Goal: Register for event/course

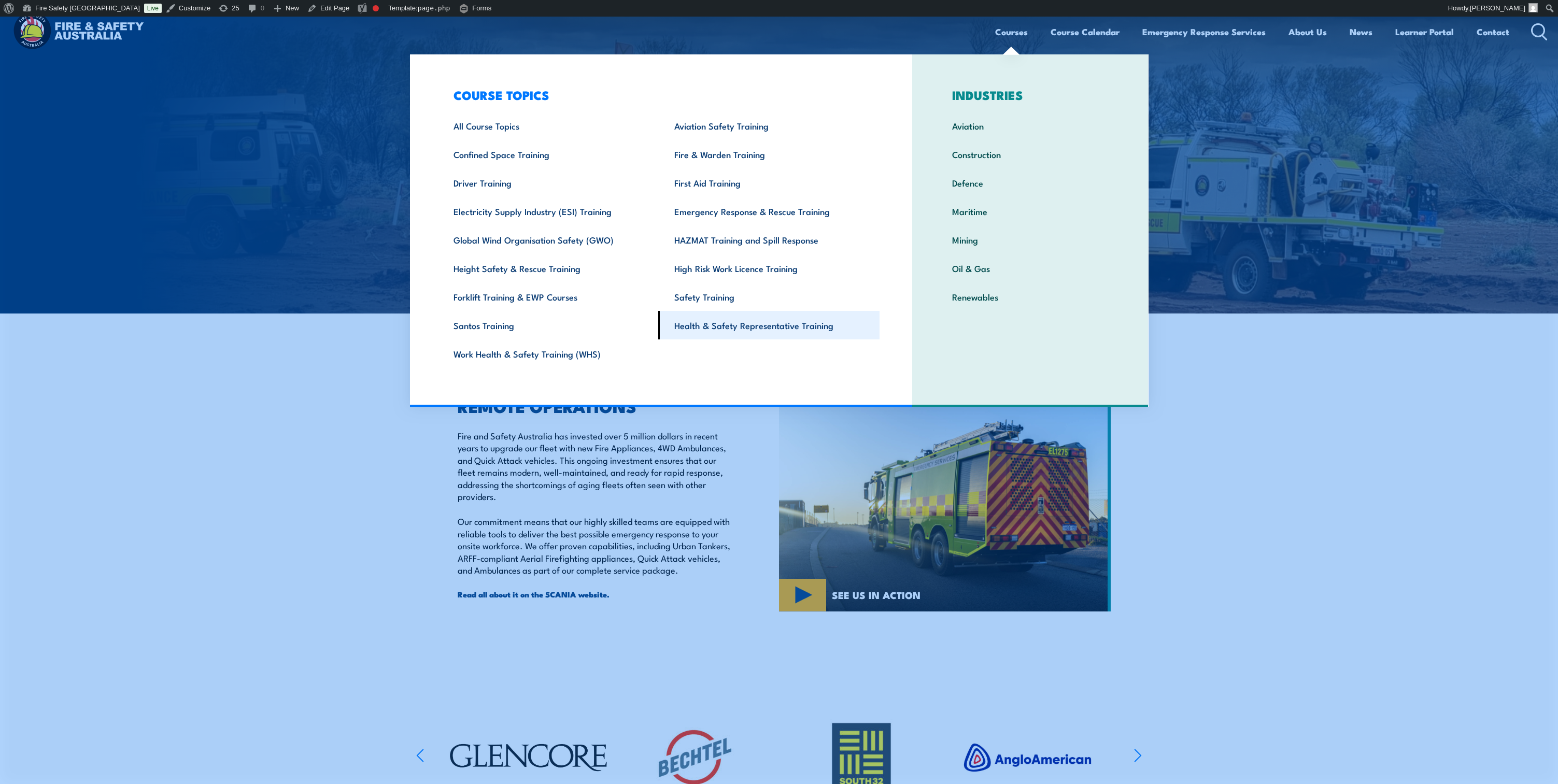
click at [700, 330] on link "Health & Safety Representative Training" at bounding box center [769, 325] width 221 height 28
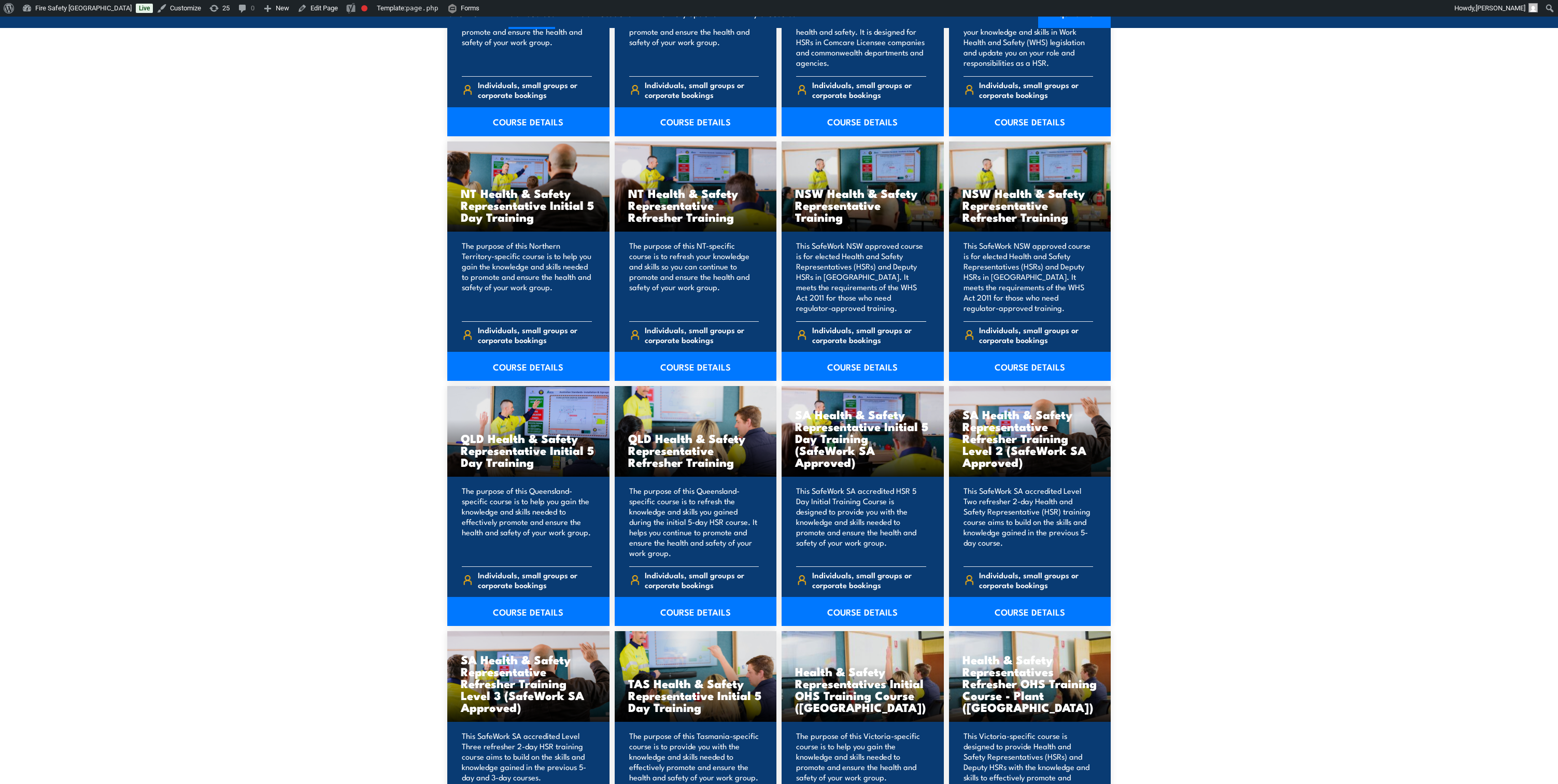
scroll to position [1010, 0]
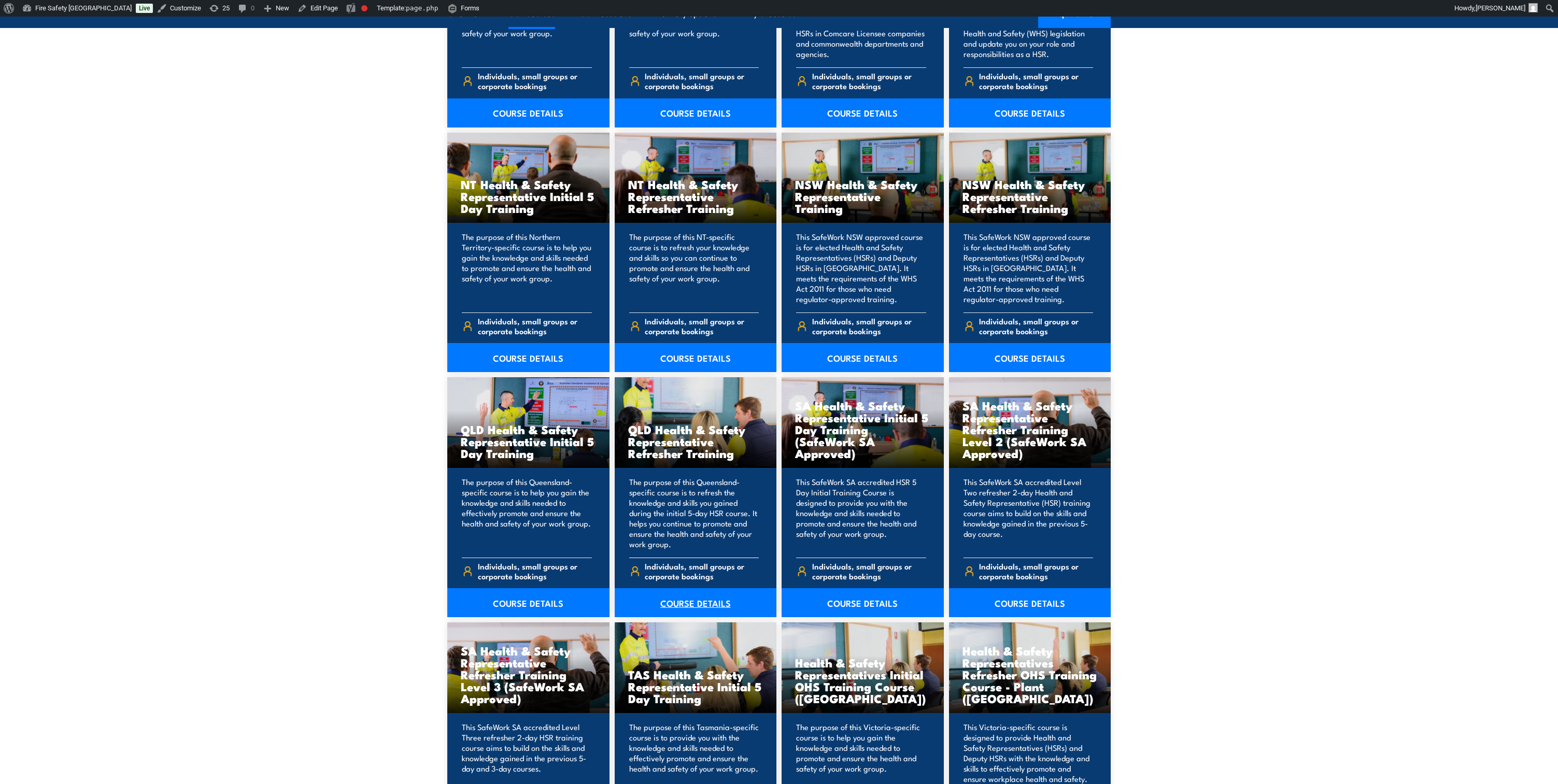
click at [676, 601] on link "COURSE DETAILS" at bounding box center [696, 603] width 162 height 29
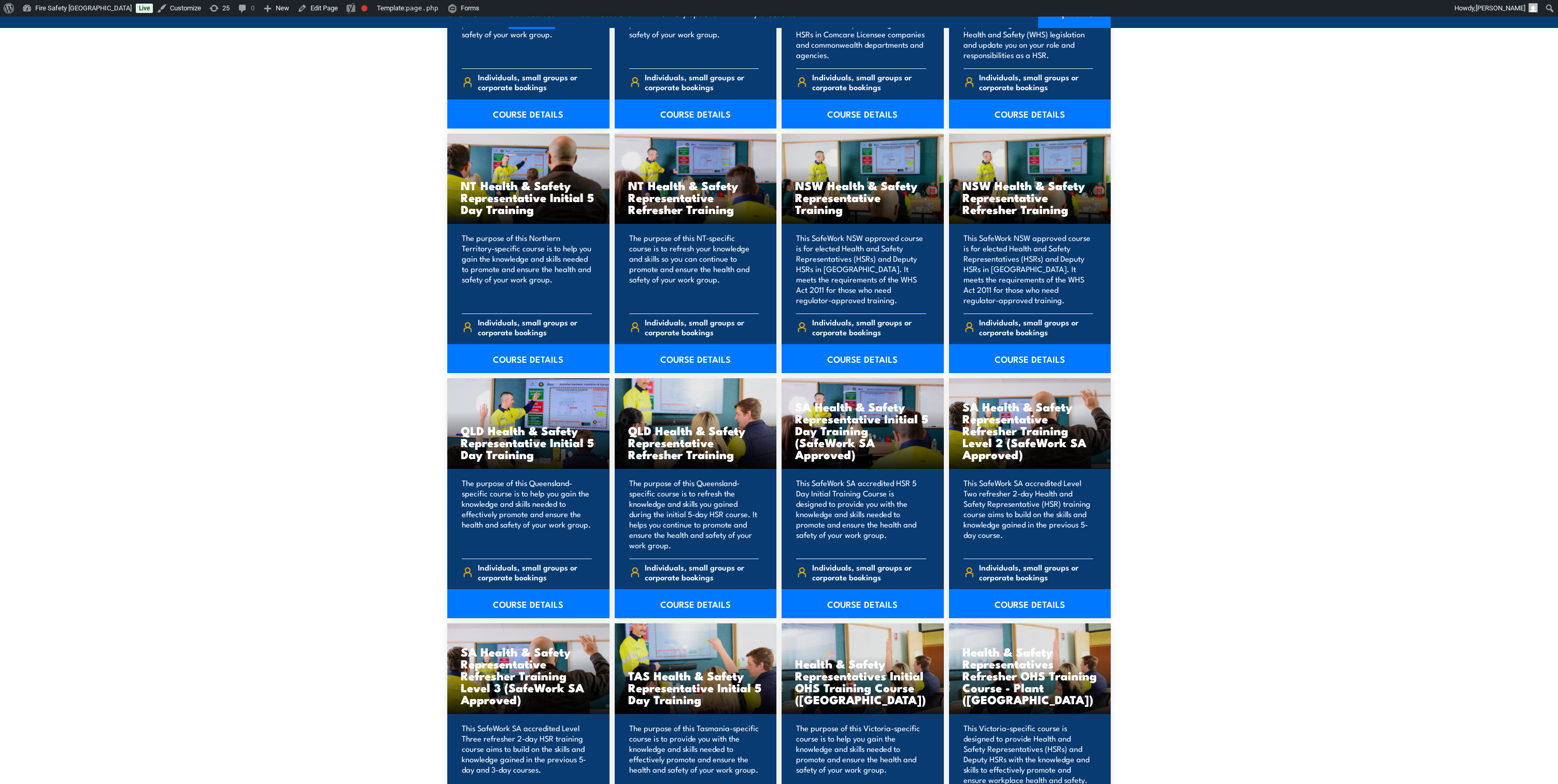
scroll to position [1010, 0]
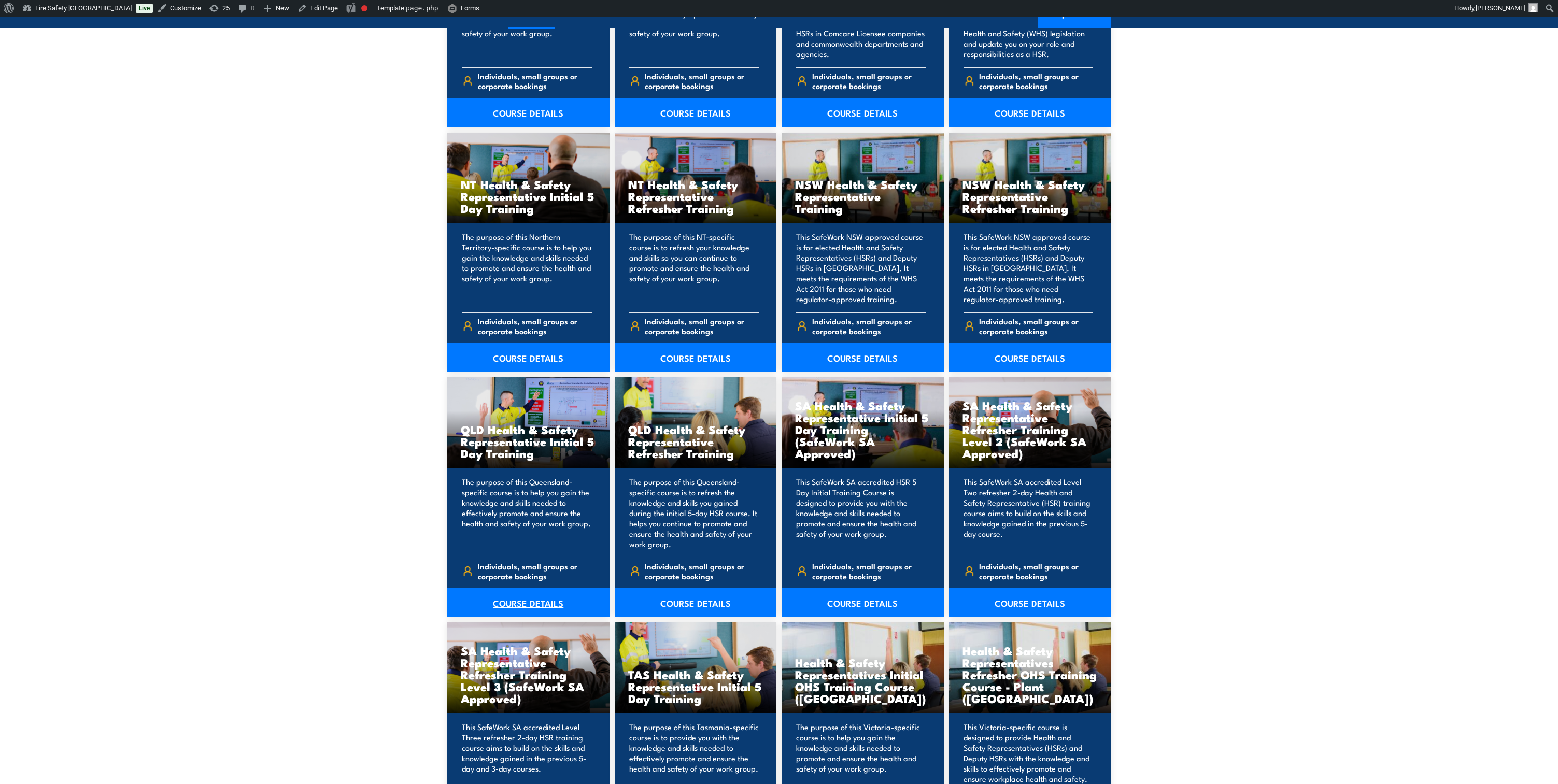
click at [510, 606] on link "COURSE DETAILS" at bounding box center [529, 603] width 162 height 29
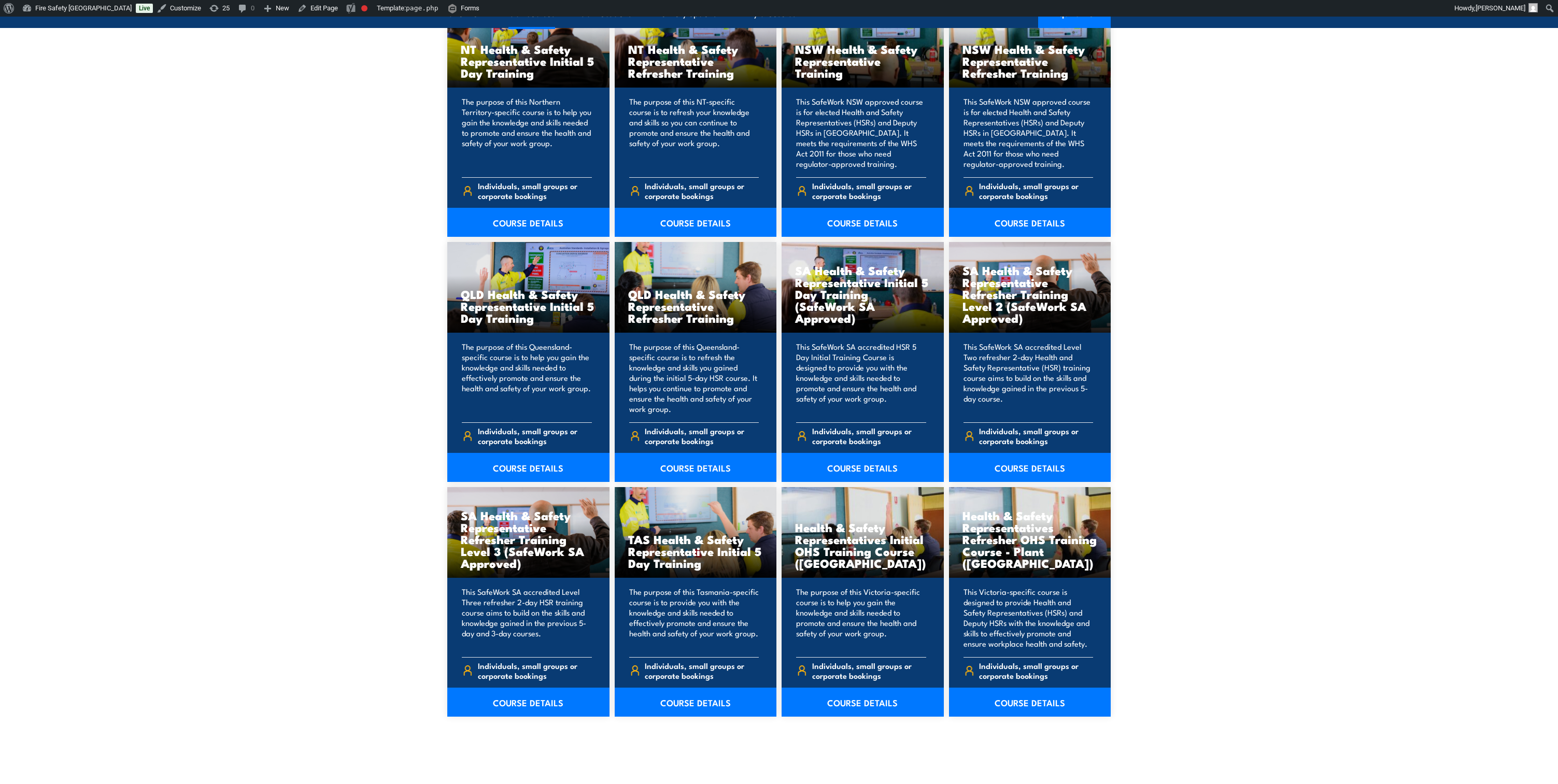
scroll to position [1165, 0]
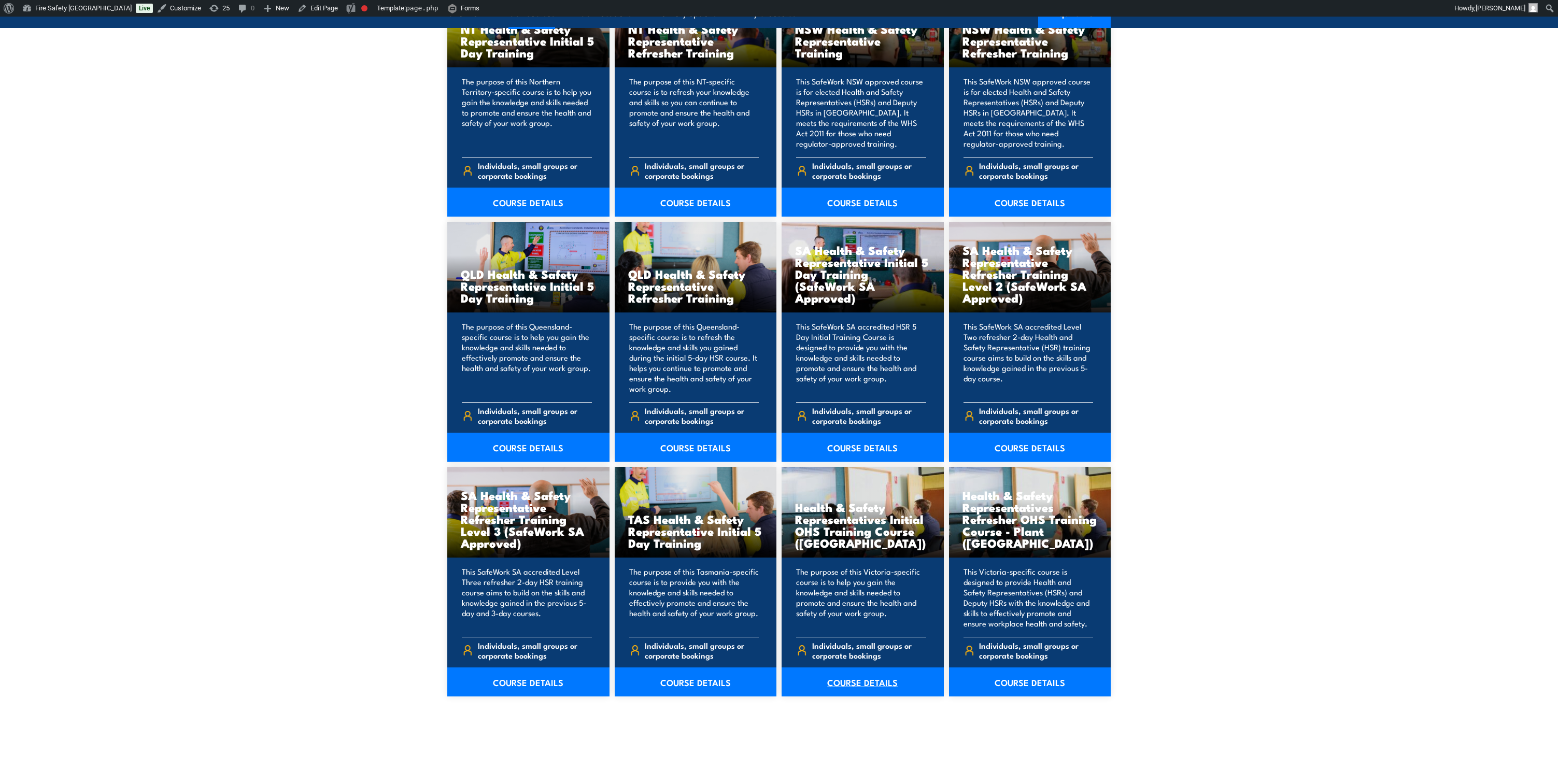
click at [859, 681] on link "COURSE DETAILS" at bounding box center [862, 682] width 162 height 29
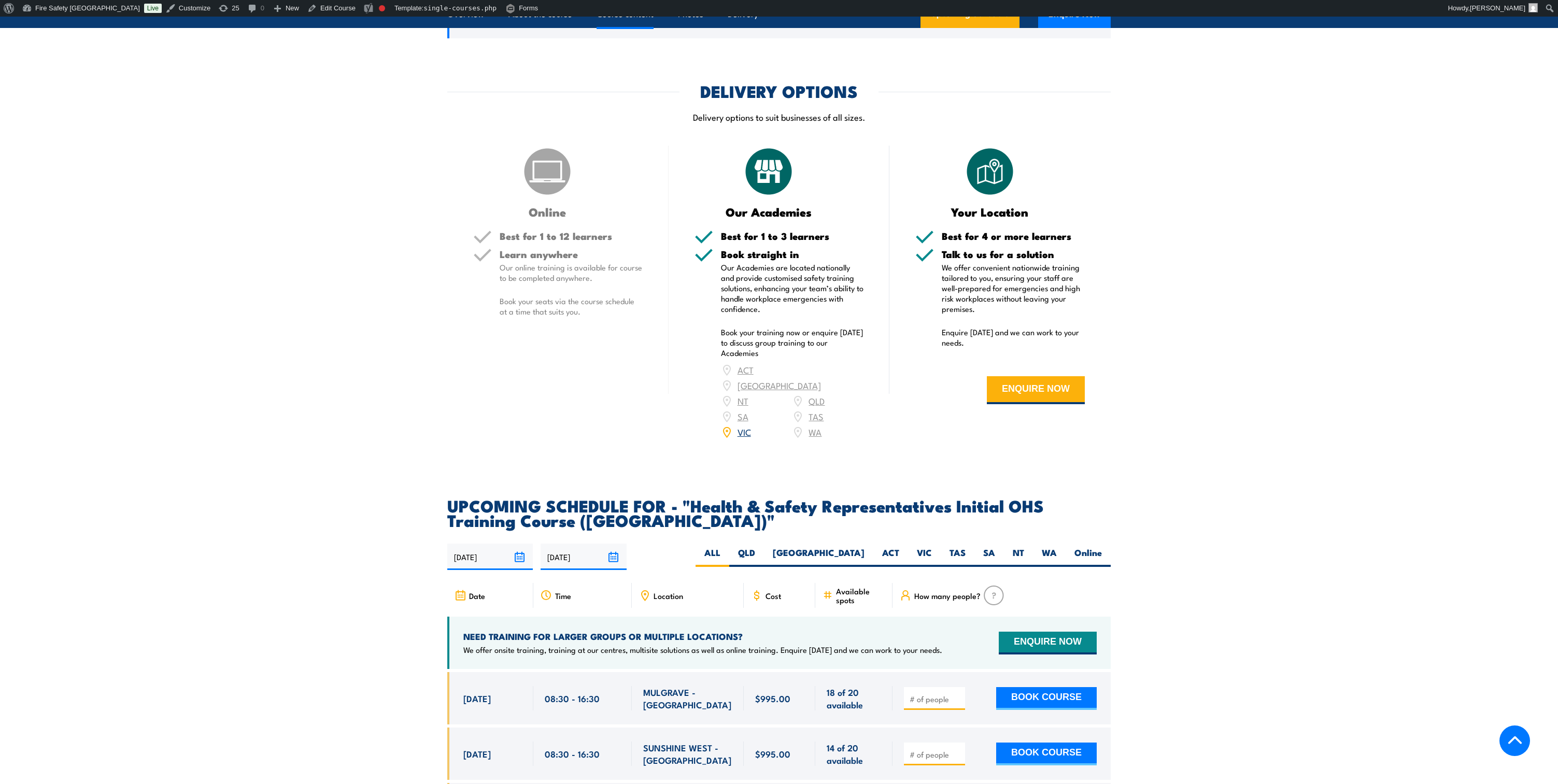
scroll to position [1554, 0]
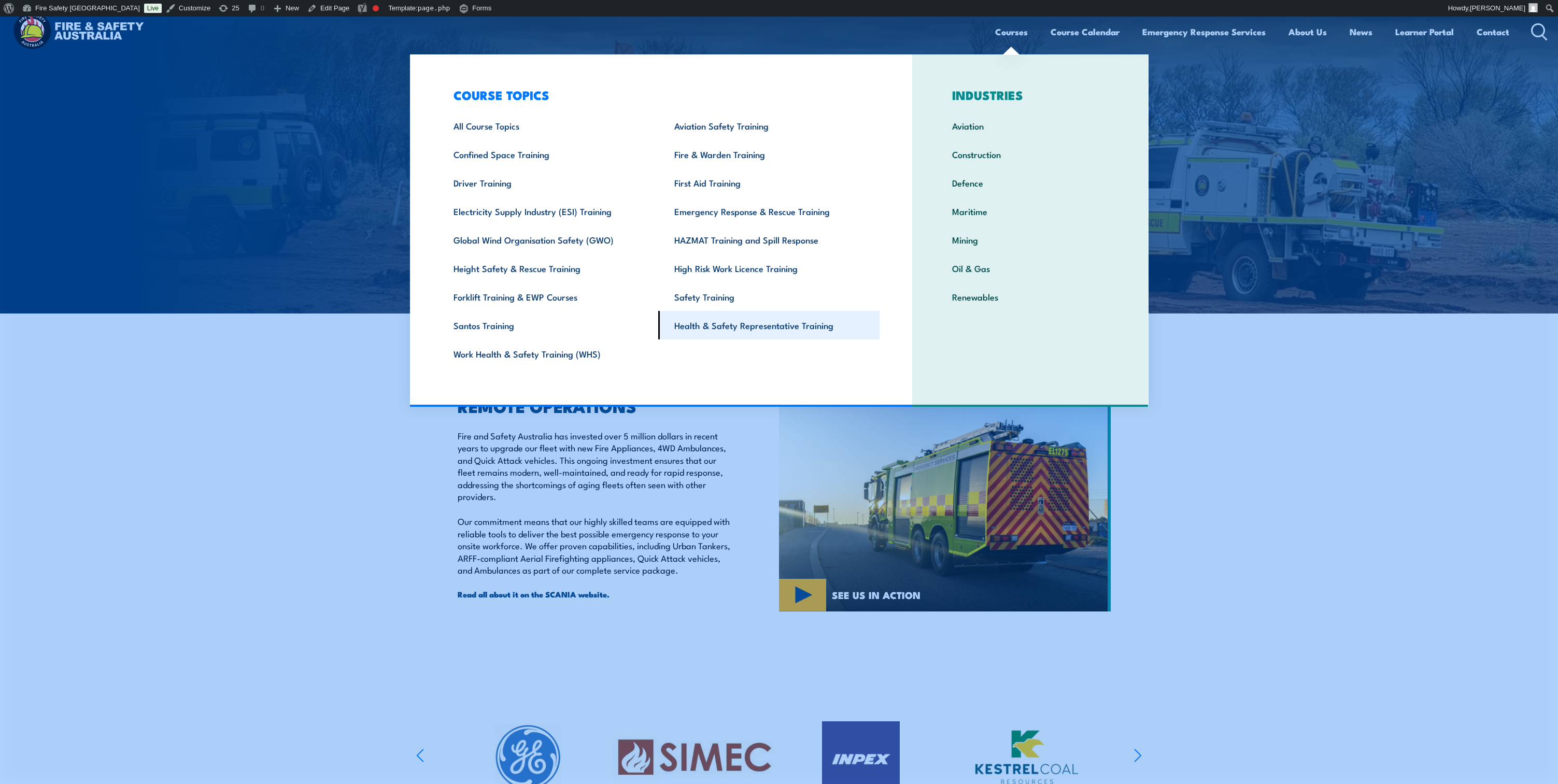
click at [722, 330] on link "Health & Safety Representative Training" at bounding box center [769, 325] width 221 height 28
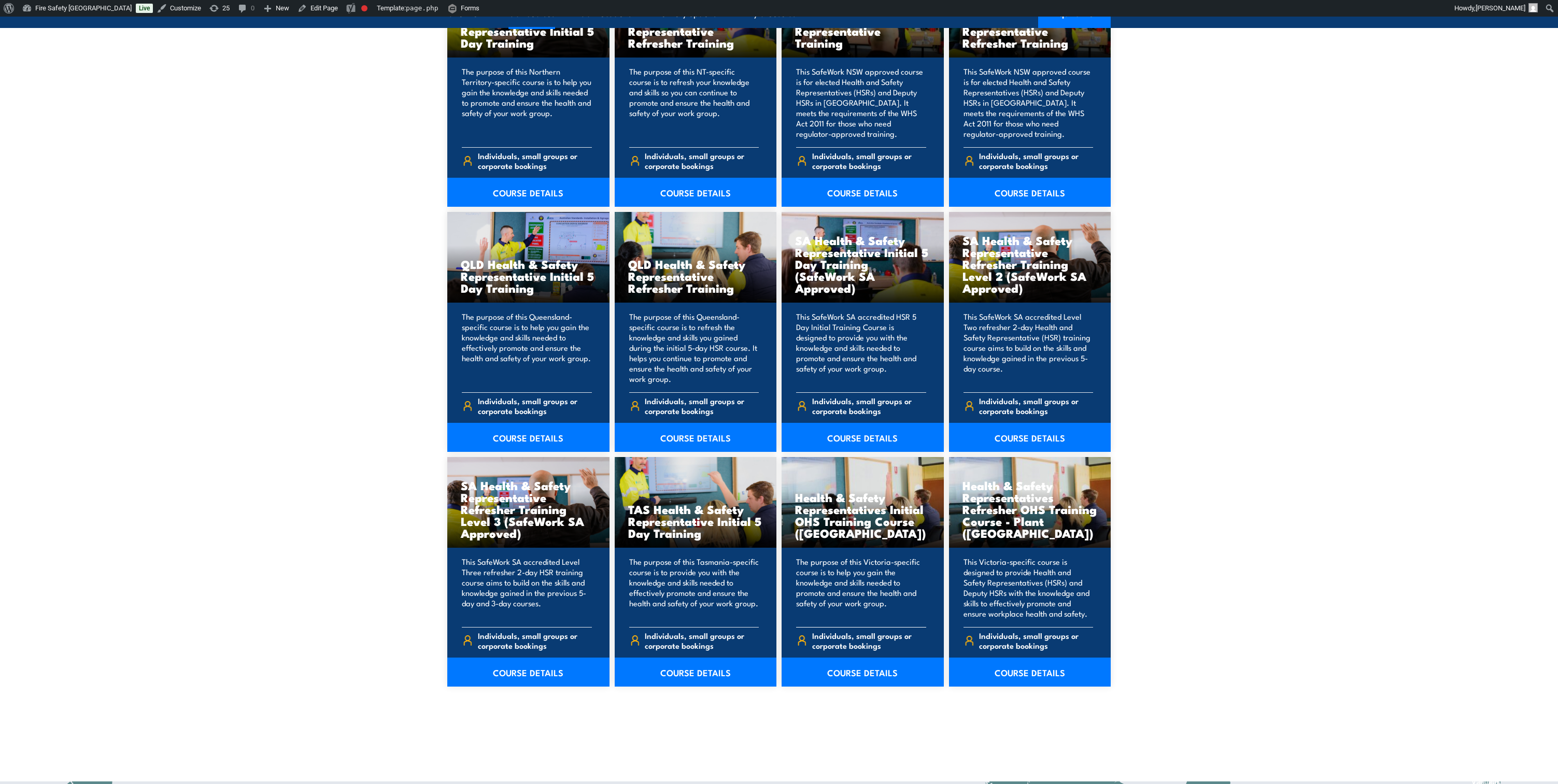
scroll to position [1165, 0]
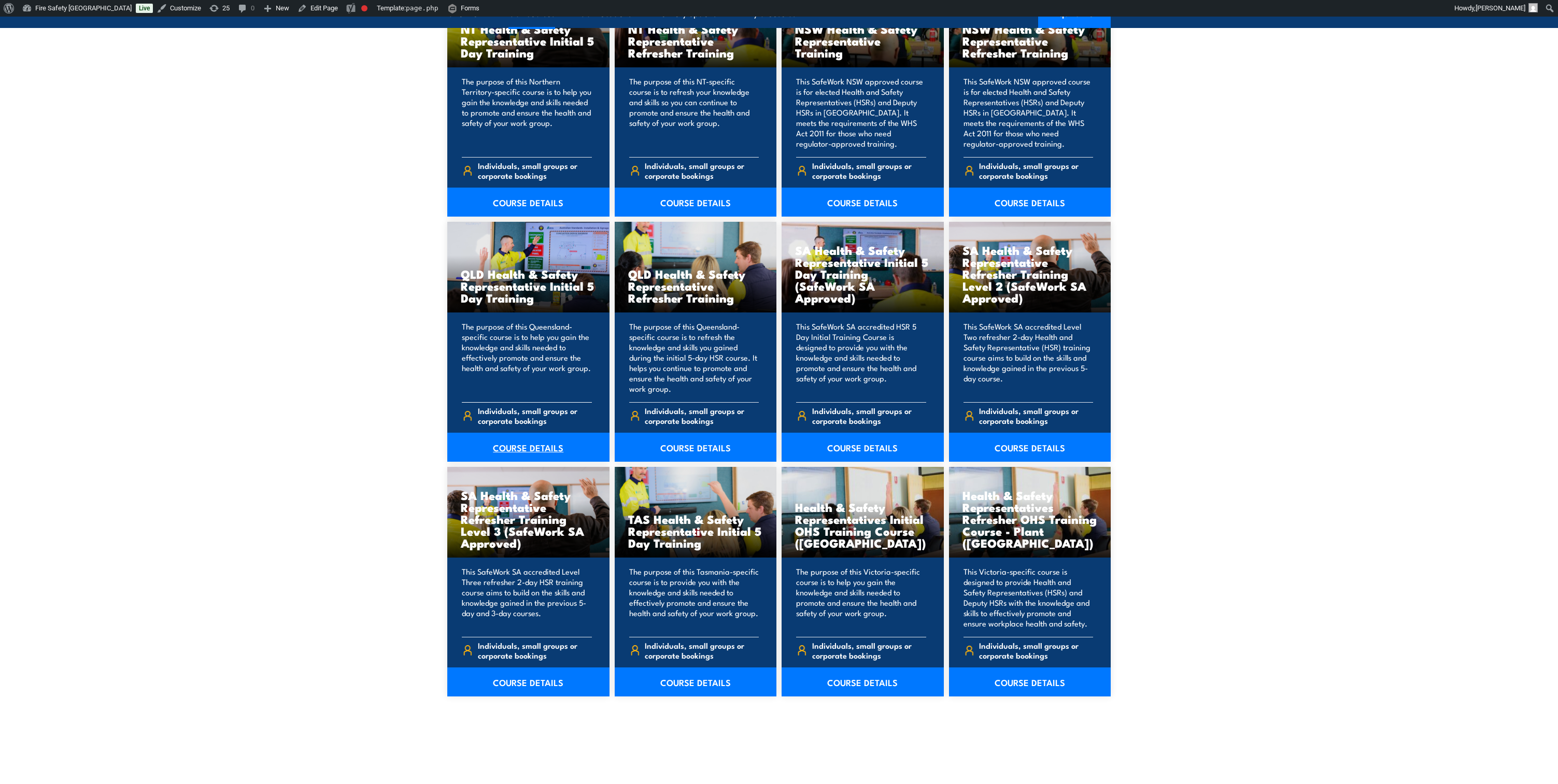
click at [520, 446] on link "COURSE DETAILS" at bounding box center [529, 447] width 162 height 29
